Goal: Information Seeking & Learning: Check status

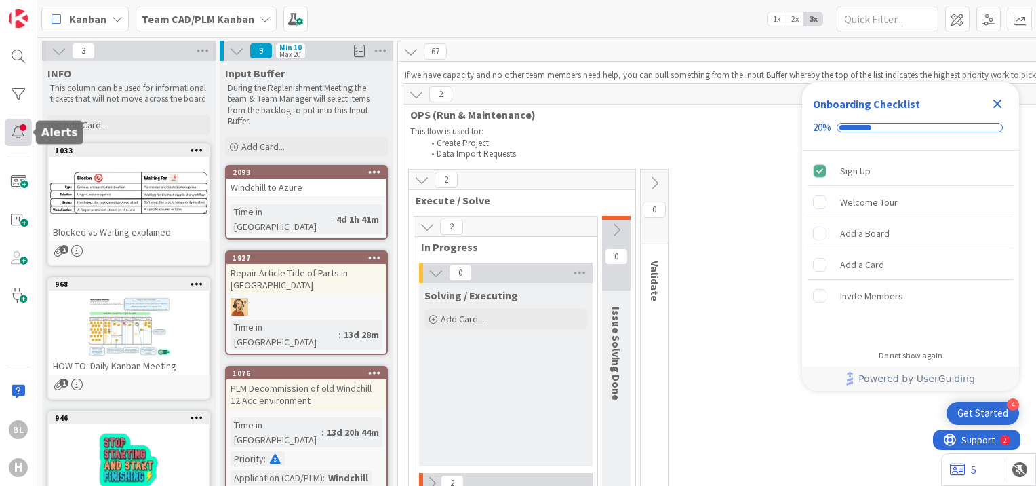
click at [16, 136] on div at bounding box center [18, 132] width 27 height 27
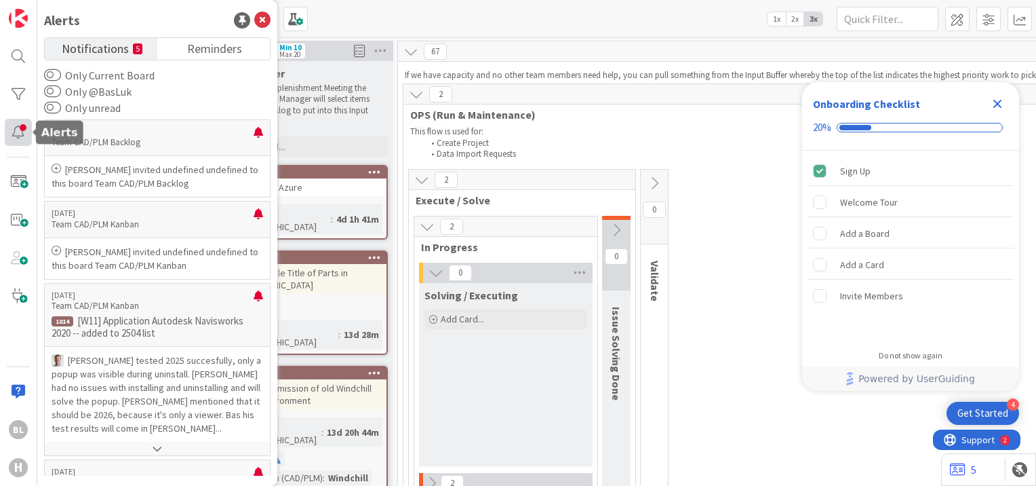
click at [22, 133] on div at bounding box center [18, 132] width 27 height 27
click at [260, 19] on icon at bounding box center [262, 20] width 16 height 16
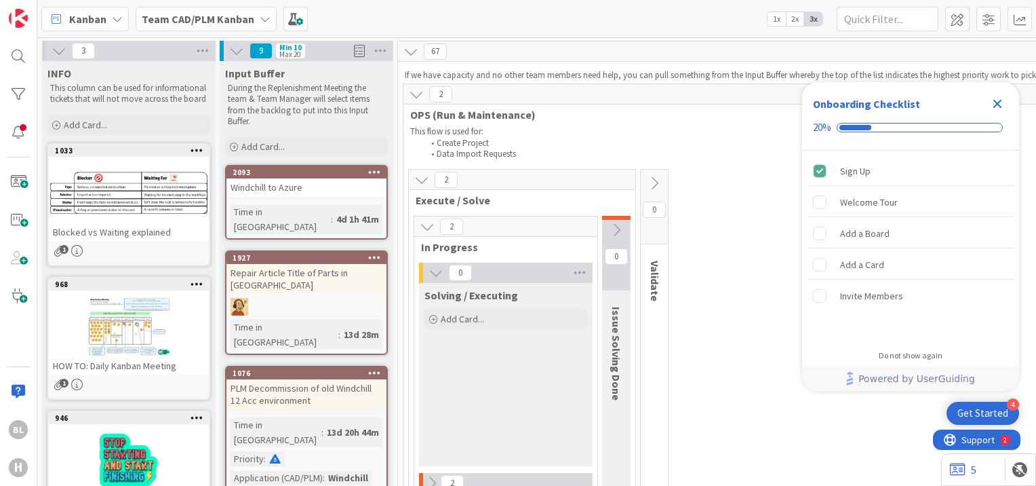
click at [699, 141] on li "Create Project" at bounding box center [1055, 143] width 1262 height 11
click at [996, 107] on icon "Close Checklist" at bounding box center [998, 104] width 16 height 16
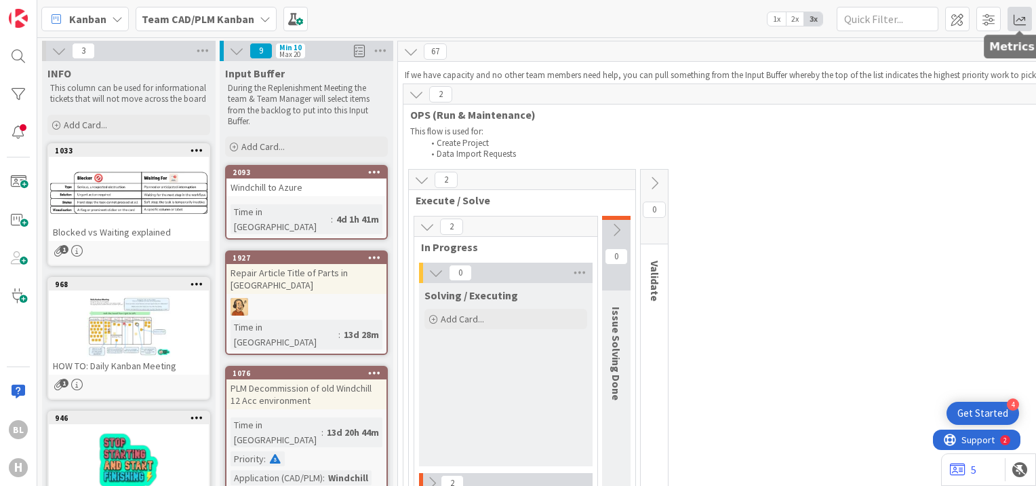
click at [1024, 22] on span at bounding box center [1020, 19] width 24 height 24
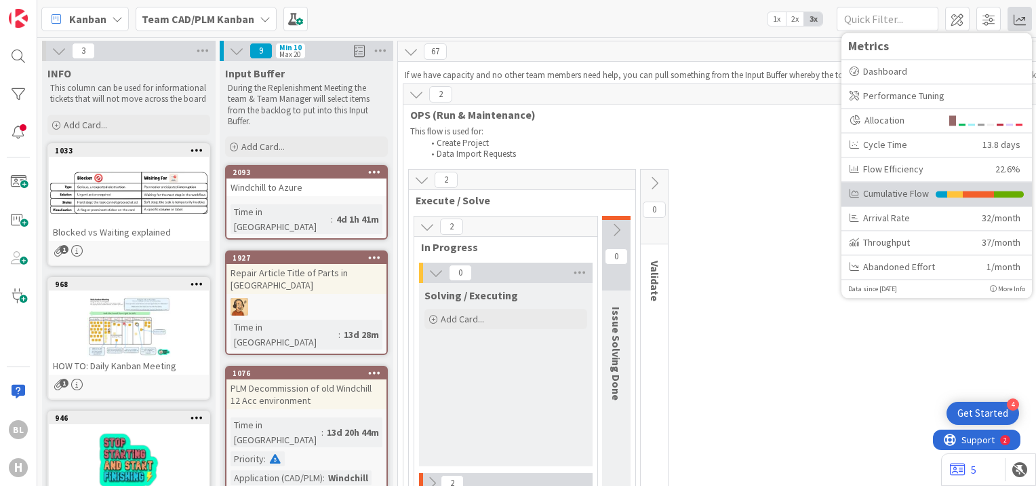
click at [955, 192] on li at bounding box center [956, 194] width 16 height 7
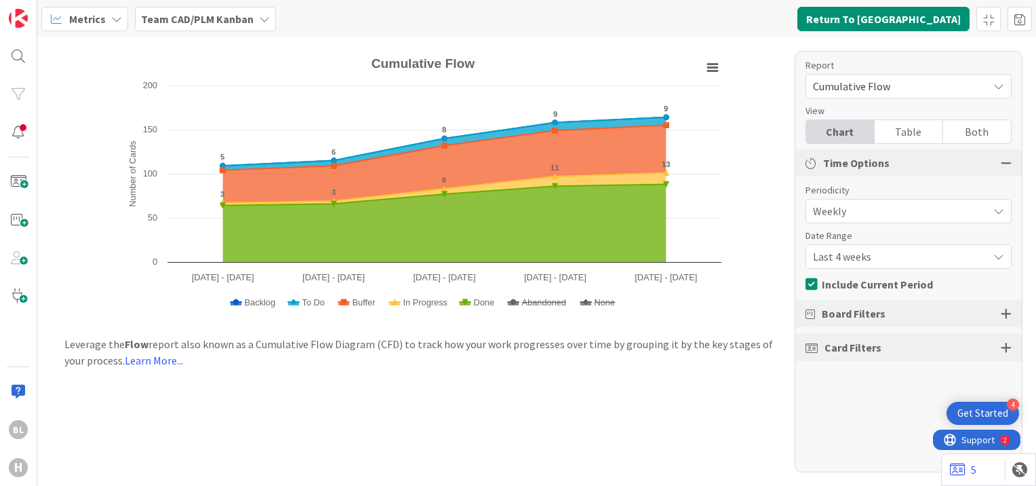
click at [997, 258] on icon at bounding box center [999, 256] width 11 height 11
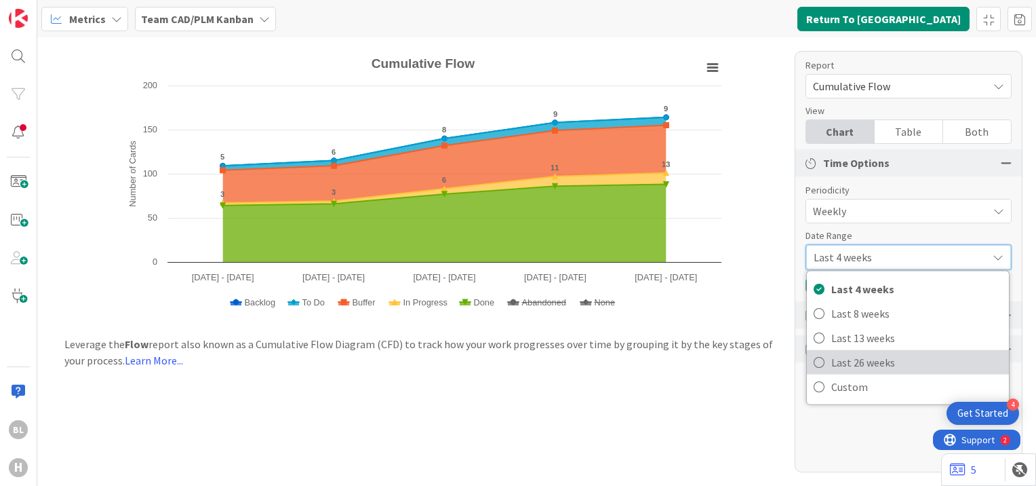
click at [885, 370] on span "Last 26 weeks" at bounding box center [917, 362] width 171 height 20
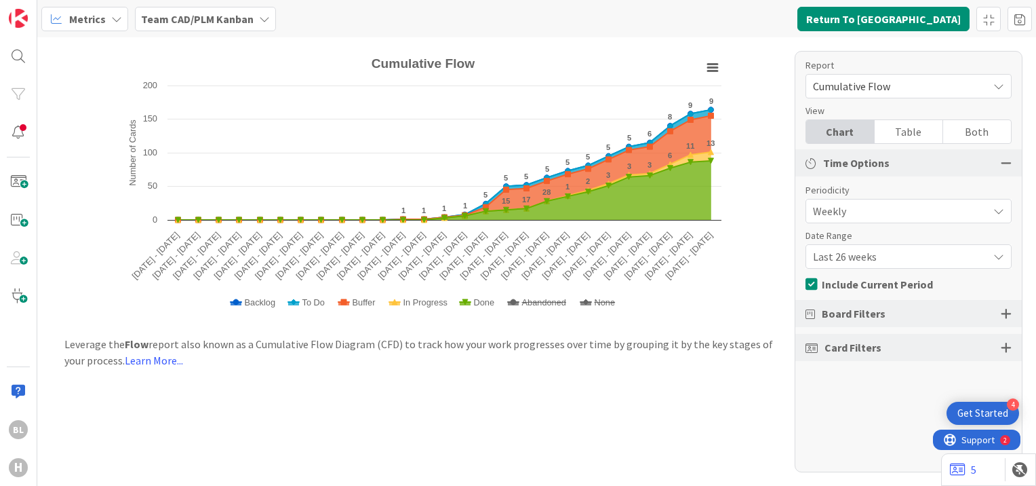
click at [920, 252] on span "Last 26 weeks" at bounding box center [897, 256] width 168 height 19
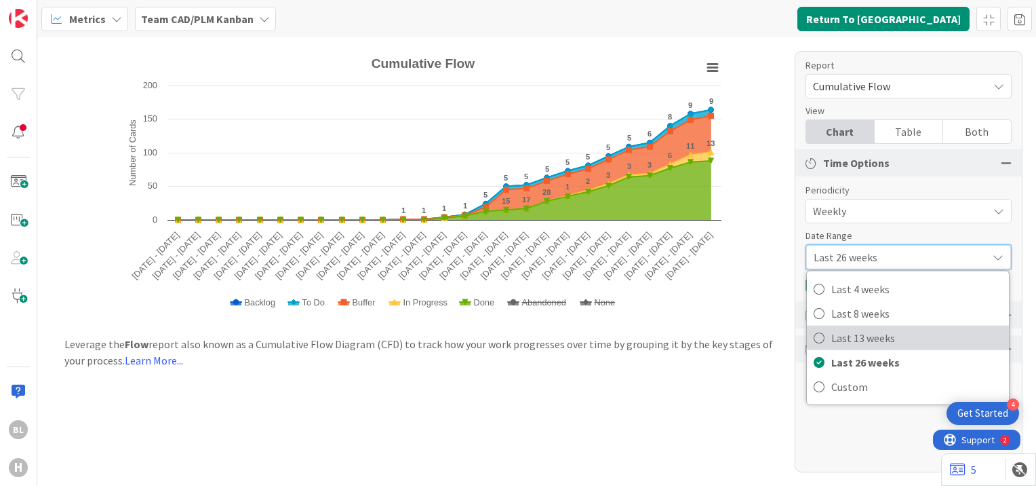
click at [841, 331] on span "Last 13 weeks" at bounding box center [917, 338] width 171 height 20
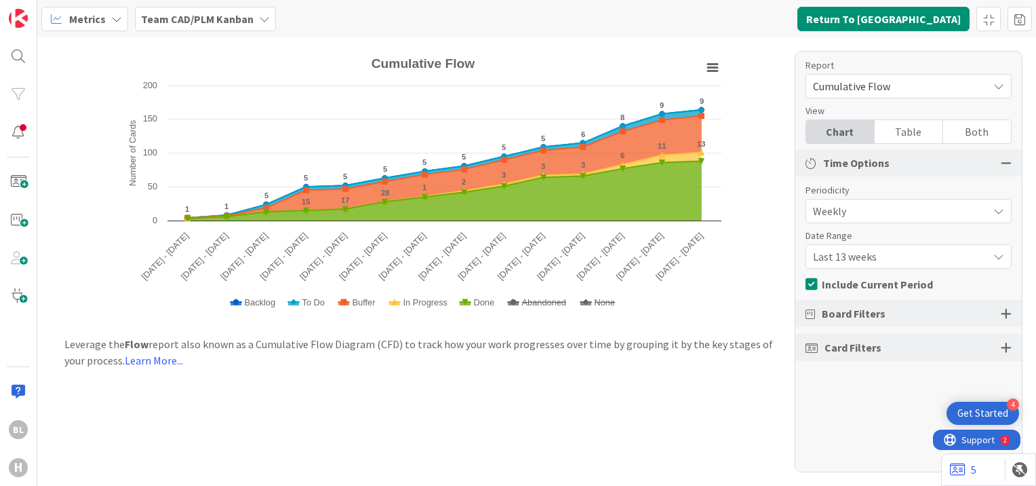
click at [998, 87] on icon at bounding box center [999, 86] width 11 height 11
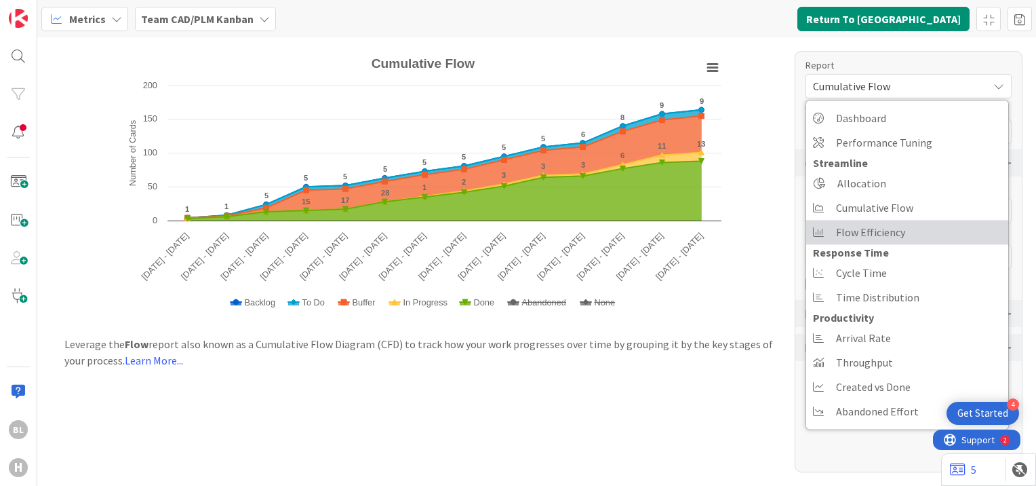
click at [879, 237] on span "Flow Efficiency" at bounding box center [870, 232] width 69 height 20
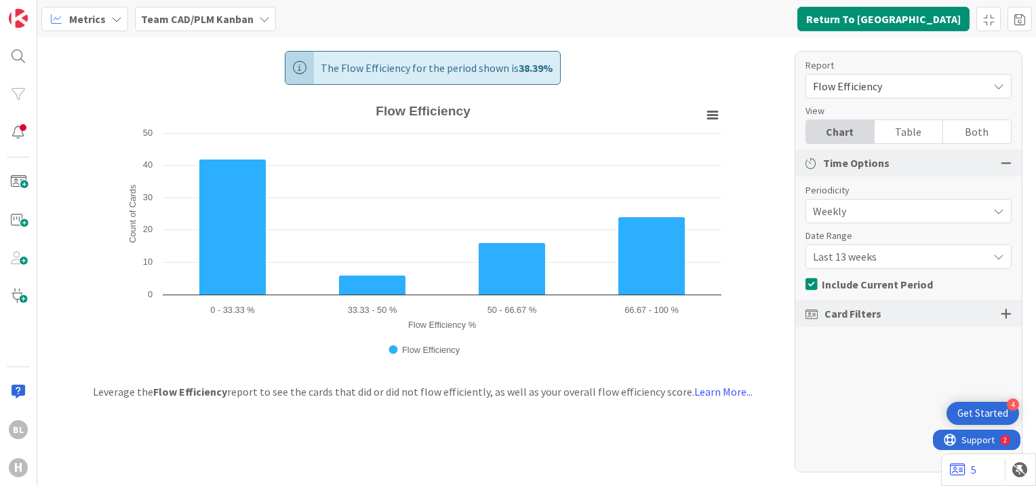
click at [936, 87] on span "Flow Efficiency" at bounding box center [897, 86] width 168 height 19
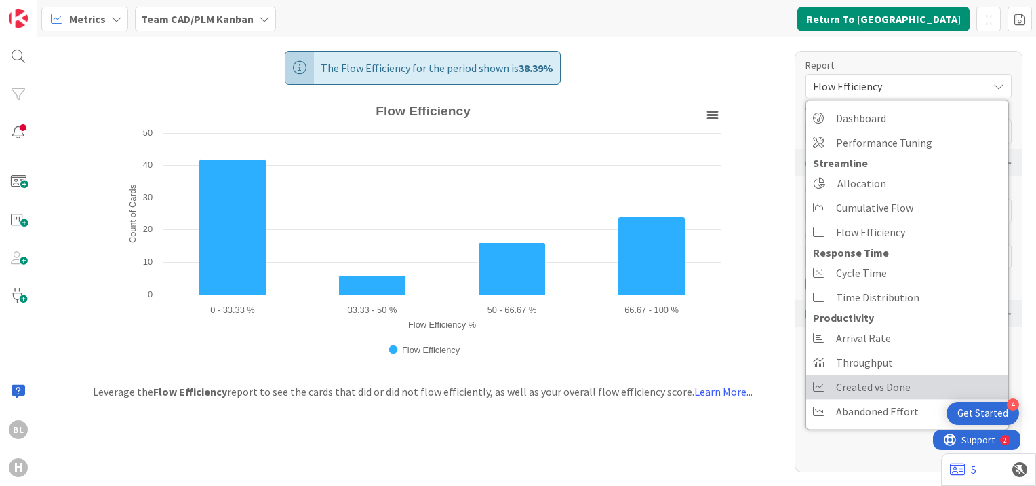
click at [888, 387] on span "Created vs Done" at bounding box center [873, 386] width 75 height 20
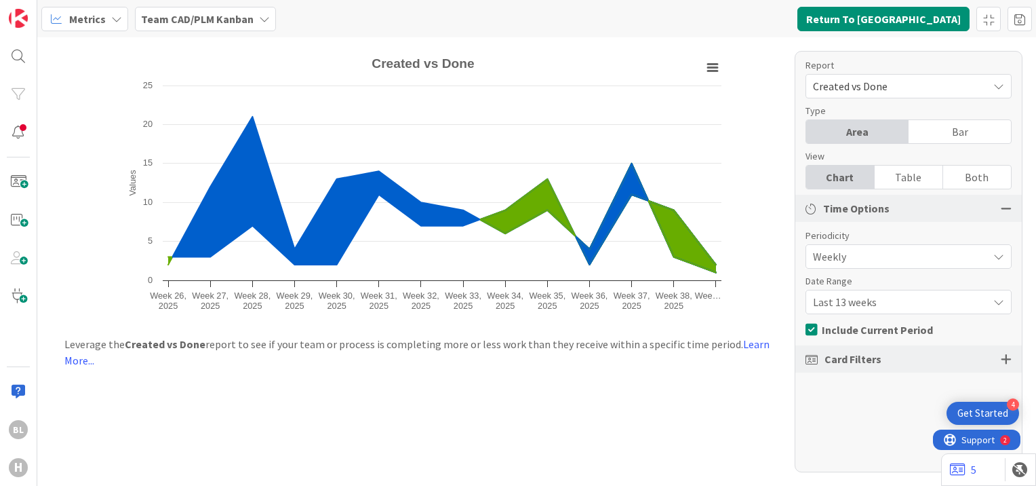
click at [922, 83] on span "Created vs Done" at bounding box center [897, 86] width 168 height 19
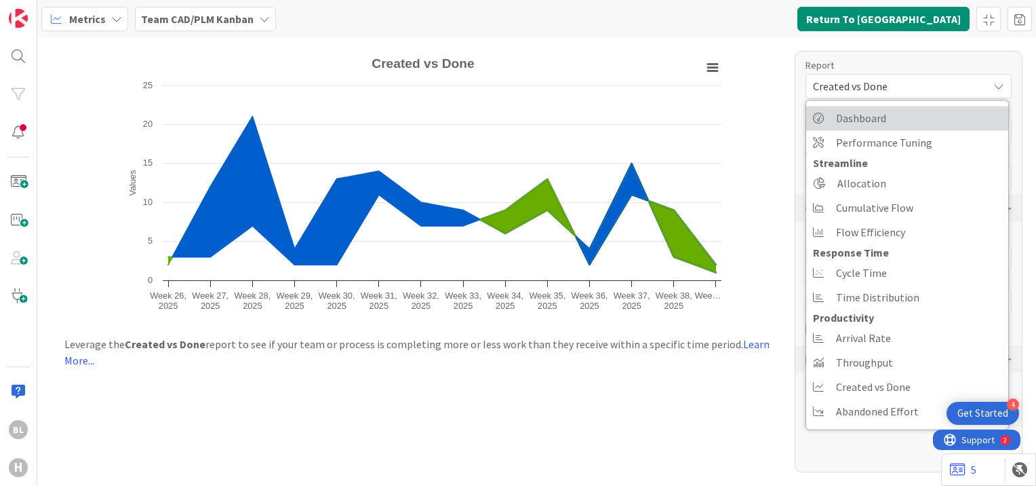
click at [884, 119] on span "Dashboard" at bounding box center [861, 118] width 50 height 20
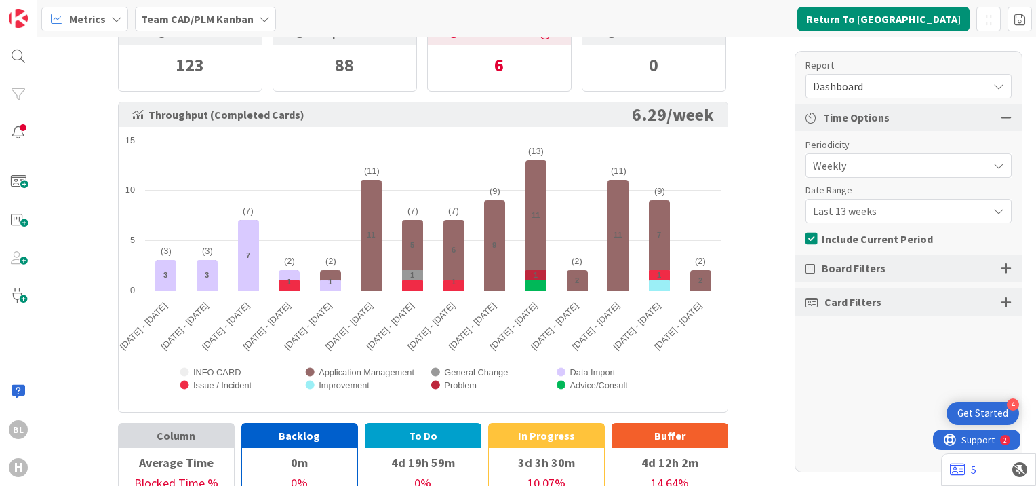
scroll to position [56, 0]
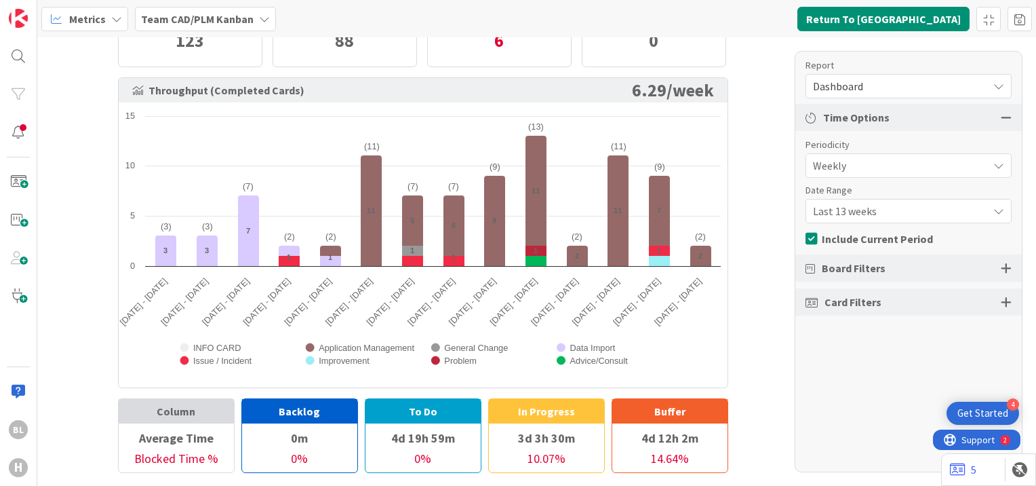
click at [868, 95] on div "Dashboard" at bounding box center [909, 86] width 206 height 24
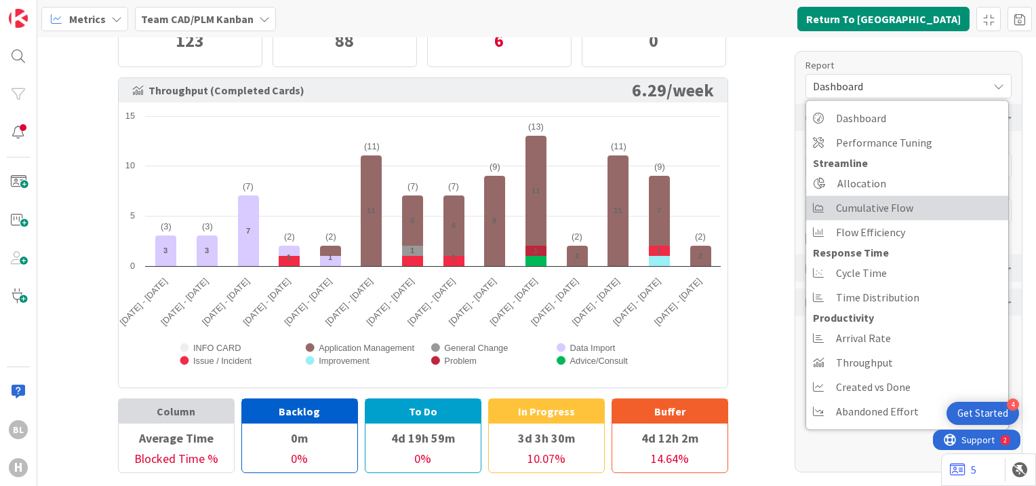
click at [886, 198] on span "Cumulative Flow" at bounding box center [874, 207] width 77 height 20
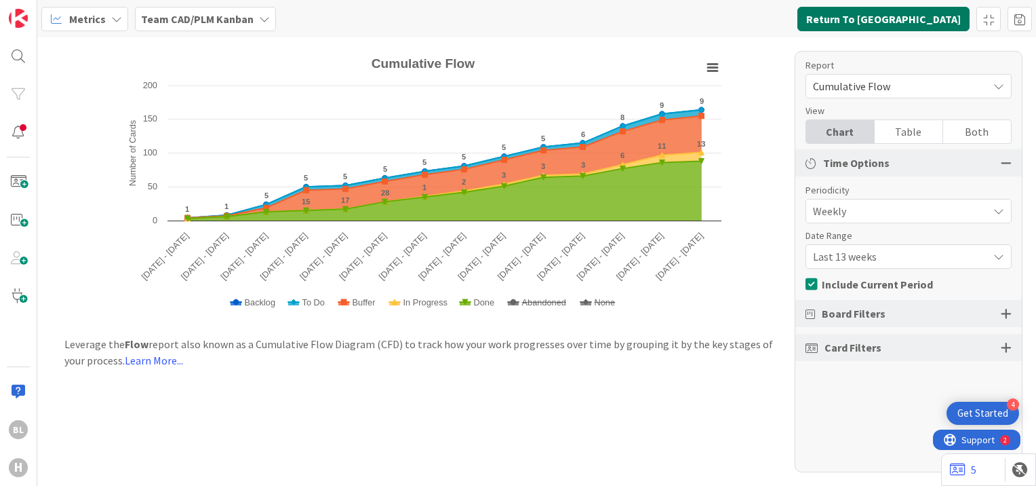
click at [893, 20] on button "Return To [GEOGRAPHIC_DATA]" at bounding box center [884, 19] width 172 height 24
